Goal: Task Accomplishment & Management: Manage account settings

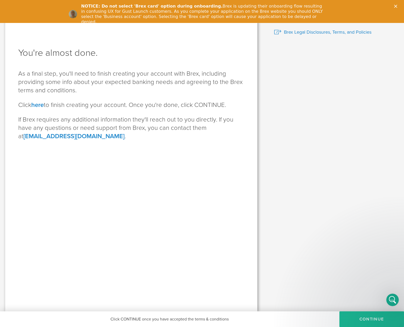
click at [105, 229] on div "You're almost done. As a final step, you'll need to finish creating your accoun…" at bounding box center [131, 166] width 252 height 290
click at [362, 319] on button "CONTINUE" at bounding box center [371, 319] width 65 height 16
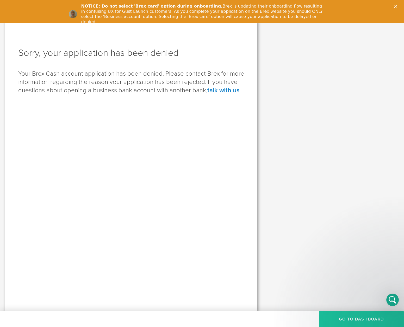
click at [365, 323] on button "Go to Dashboard" at bounding box center [361, 319] width 85 height 16
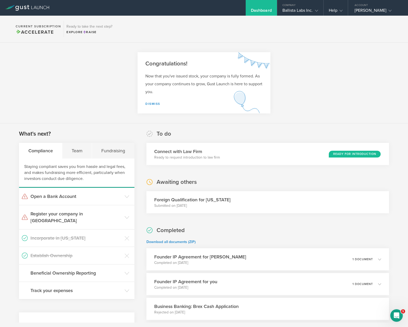
drag, startPoint x: 241, startPoint y: 183, endPoint x: 244, endPoint y: 183, distance: 3.1
click at [241, 183] on div "Awaiting others Foreign Qualification for Massachusetts Submitted on Aug 8, 2025" at bounding box center [267, 195] width 243 height 35
click at [244, 183] on div "Awaiting others Foreign Qualification for Massachusetts Submitted on Aug 8, 2025" at bounding box center [267, 195] width 243 height 35
click at [239, 182] on div "Awaiting others Foreign Qualification for Massachusetts Submitted on Aug 8, 2025" at bounding box center [267, 195] width 243 height 35
drag, startPoint x: 261, startPoint y: 179, endPoint x: 80, endPoint y: 98, distance: 197.6
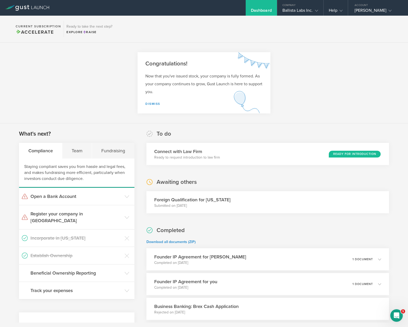
click at [261, 179] on div "Awaiting others Foreign Qualification for Massachusetts Submitted on Aug 8, 2025" at bounding box center [267, 195] width 243 height 35
click at [78, 97] on section "Congratulations! Now that you've issued stock, your company is fully formed. As…" at bounding box center [204, 82] width 408 height 81
click at [78, 83] on section "Congratulations! Now that you've issued stock, your company is fully formed. As…" at bounding box center [204, 82] width 408 height 81
click at [108, 87] on section "Congratulations! Now that you've issued stock, your company is fully formed. As…" at bounding box center [204, 82] width 408 height 81
click at [86, 88] on section "Congratulations! Now that you've issued stock, your company is fully formed. As…" at bounding box center [204, 82] width 408 height 81
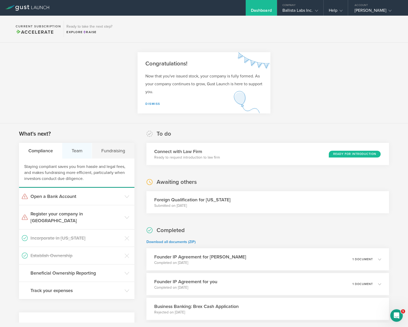
click at [82, 152] on div "Team" at bounding box center [77, 151] width 30 height 16
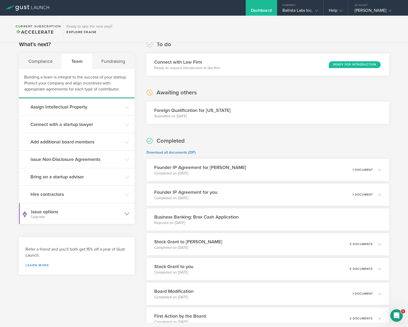
scroll to position [72, 0]
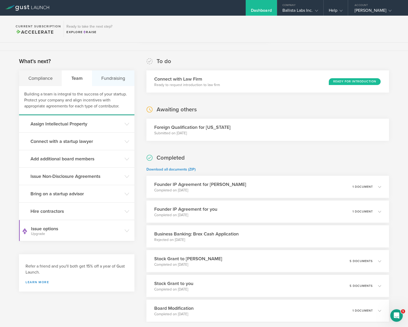
click at [113, 81] on div "Fundraising" at bounding box center [113, 78] width 42 height 16
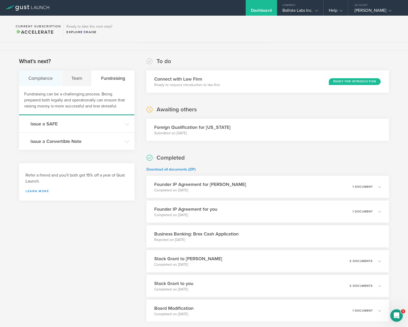
click at [38, 82] on div "Compliance" at bounding box center [40, 78] width 43 height 16
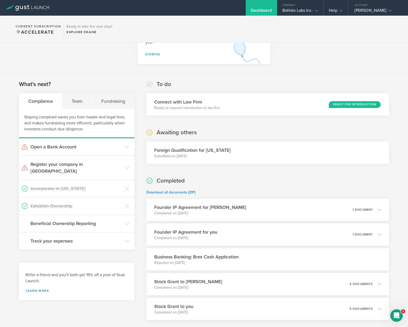
scroll to position [0, 0]
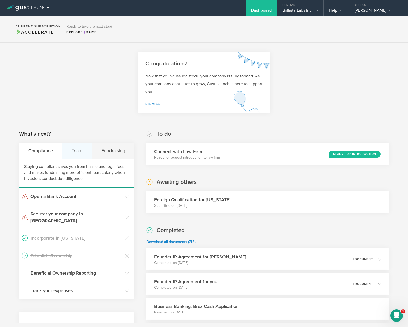
click at [82, 151] on div "Team" at bounding box center [77, 151] width 30 height 16
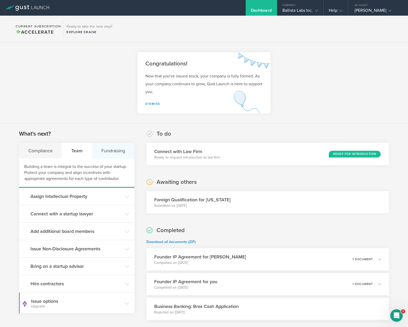
click at [104, 148] on div "Fundraising" at bounding box center [113, 151] width 42 height 16
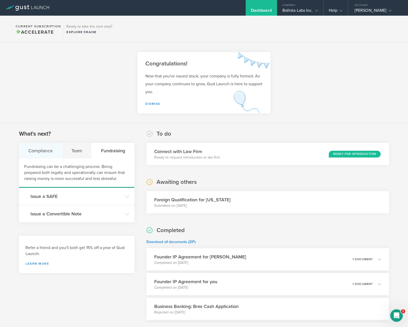
click at [42, 150] on div "Compliance" at bounding box center [40, 151] width 43 height 16
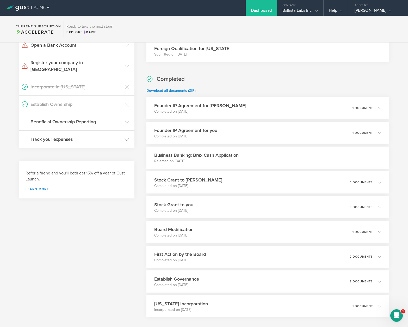
scroll to position [129, 0]
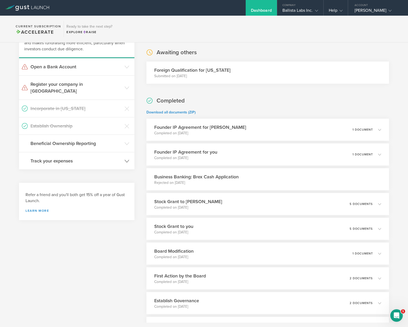
click at [106, 157] on h3 "Track your expenses" at bounding box center [75, 160] width 91 height 7
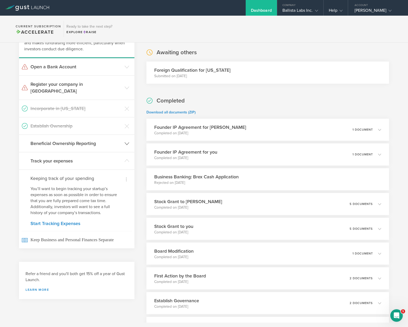
click at [69, 140] on h3 "Beneficial Ownership Reporting" at bounding box center [75, 143] width 91 height 7
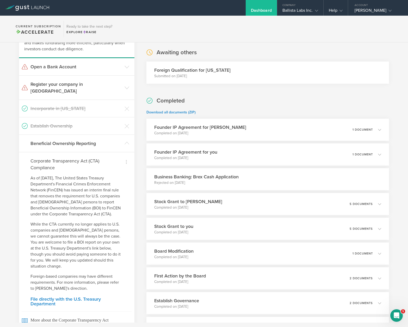
click at [69, 122] on h3 "Establish Ownership" at bounding box center [75, 125] width 91 height 7
click at [114, 122] on h3 "Establish Ownership" at bounding box center [75, 125] width 91 height 7
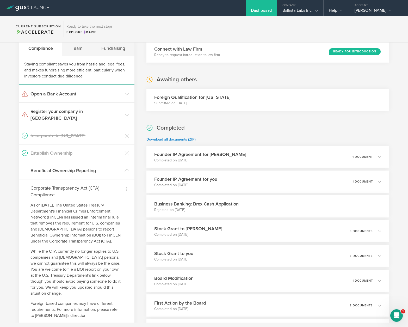
scroll to position [97, 0]
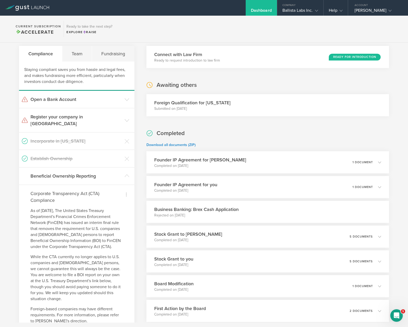
click at [110, 88] on div "Staying compliant saves you from hassle and legal fees, and makes fundraising m…" at bounding box center [76, 75] width 115 height 29
click at [110, 101] on h3 "Open a Bank Account" at bounding box center [75, 99] width 91 height 7
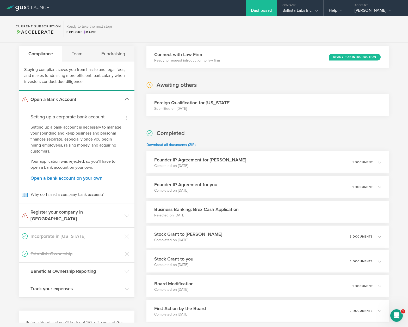
click at [105, 100] on h3 "Open a Bank Account" at bounding box center [75, 99] width 91 height 7
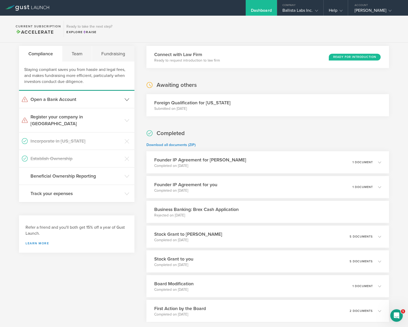
click at [102, 101] on h3 "Open a Bank Account" at bounding box center [75, 99] width 91 height 7
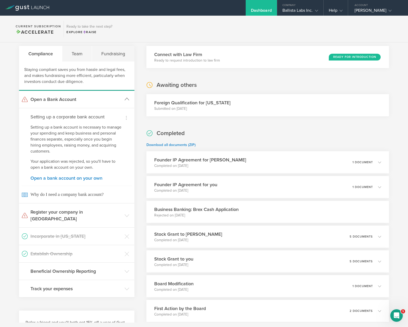
click at [102, 101] on h3 "Open a Bank Account" at bounding box center [75, 99] width 91 height 7
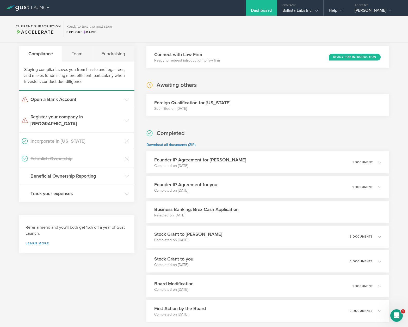
click at [283, 134] on div "Completed Download all documents (ZIP) Founder IP Agreement for Ethen Daniels C…" at bounding box center [267, 250] width 243 height 242
click at [284, 134] on div "Completed Download all documents (ZIP) Founder IP Agreement for Ethen Daniels C…" at bounding box center [267, 250] width 243 height 242
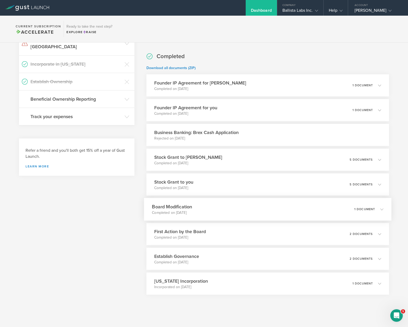
scroll to position [174, 0]
click at [221, 181] on div "Stock Grant to you Completed on Aug 8, 2025 5 documents" at bounding box center [268, 184] width 248 height 23
